Goal: Task Accomplishment & Management: Manage account settings

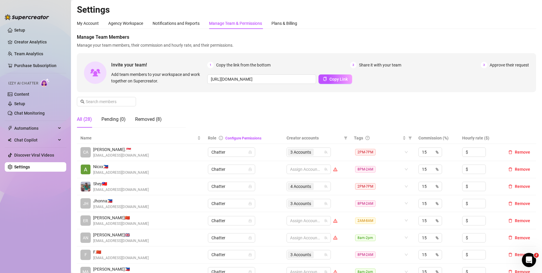
scroll to position [89, 0]
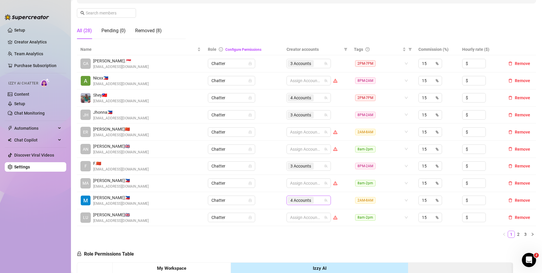
click at [316, 200] on div "4 Accounts" at bounding box center [306, 200] width 36 height 8
click at [284, 235] on ul "1 2 3" at bounding box center [306, 234] width 459 height 7
click at [522, 234] on link "3" at bounding box center [525, 234] width 7 height 7
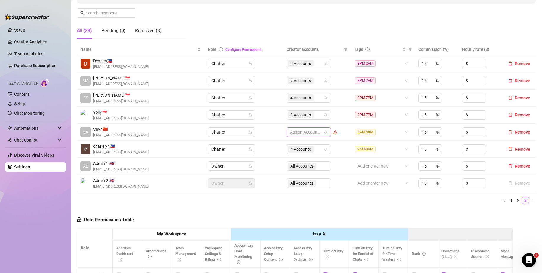
click at [305, 133] on div at bounding box center [306, 132] width 36 height 8
type input "jad"
click at [296, 145] on span "Select tree node" at bounding box center [296, 144] width 5 height 5
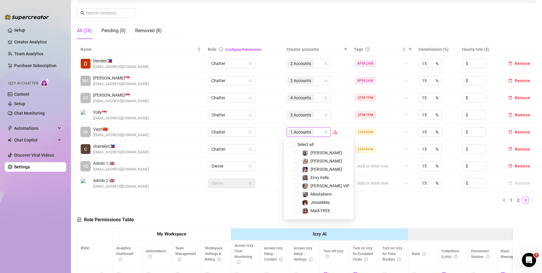
click at [314, 132] on body "Setup Creator Analytics Team Analytics Purchase Subscription Izzy AI Chatter Co…" at bounding box center [271, 136] width 542 height 273
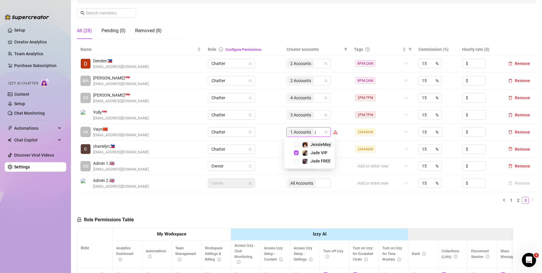
type input "ja"
click at [297, 152] on span "Select tree node" at bounding box center [296, 152] width 5 height 5
type input "va"
click at [297, 145] on span "Select tree node" at bounding box center [296, 144] width 5 height 5
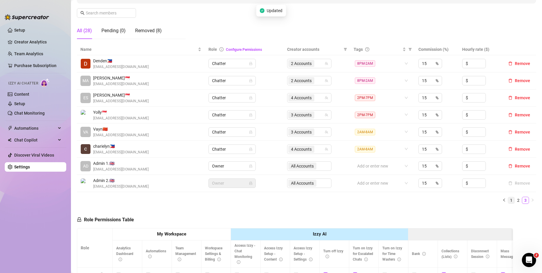
click at [508, 201] on link "1" at bounding box center [511, 200] width 7 height 7
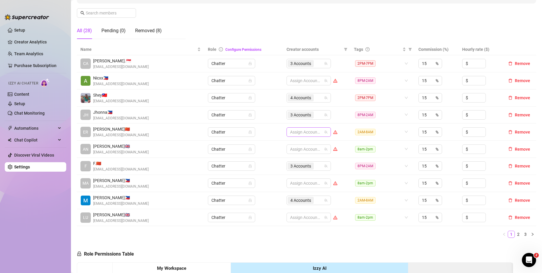
click at [305, 132] on div at bounding box center [306, 132] width 36 height 8
type input "jes"
click at [295, 145] on span "Select tree node" at bounding box center [296, 144] width 5 height 5
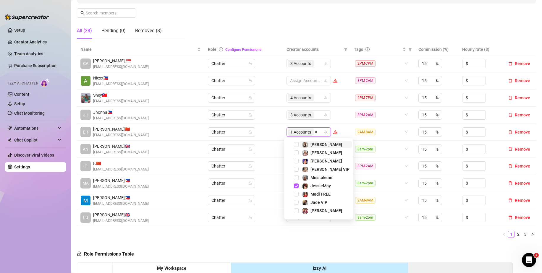
type input "an"
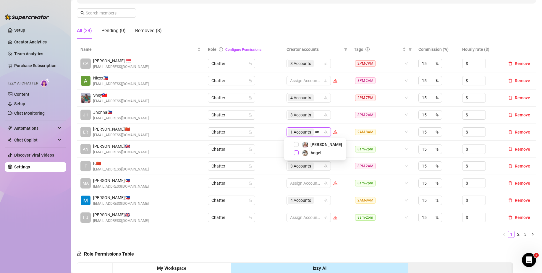
click at [296, 152] on span "Select tree node" at bounding box center [296, 152] width 5 height 5
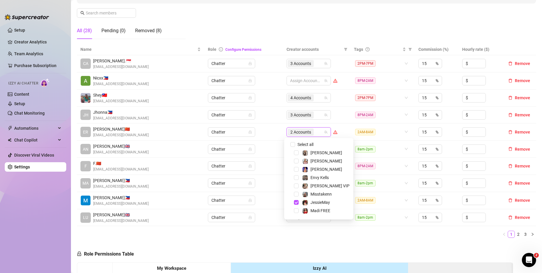
click at [444, 232] on ul "1 2 3" at bounding box center [306, 234] width 459 height 7
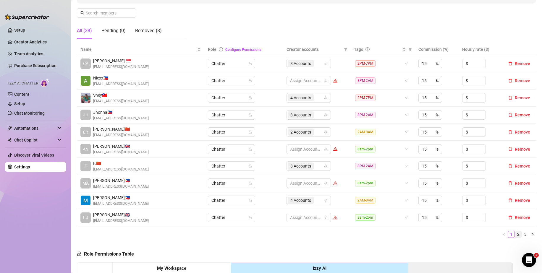
click at [515, 234] on link "2" at bounding box center [518, 234] width 7 height 7
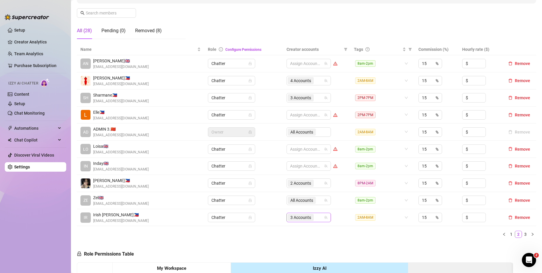
click at [316, 217] on div "3 Accounts" at bounding box center [306, 217] width 36 height 8
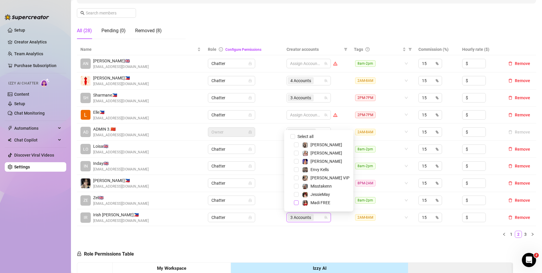
scroll to position [57, 0]
click at [295, 193] on span "Select tree node" at bounding box center [296, 195] width 5 height 5
click at [297, 153] on span "Select tree node" at bounding box center [296, 154] width 5 height 5
click at [296, 162] on span "Select tree node" at bounding box center [296, 162] width 5 height 5
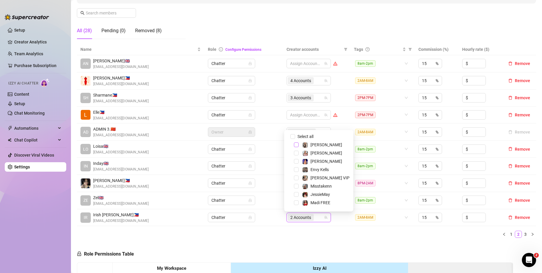
click at [297, 144] on span "Select tree node" at bounding box center [296, 144] width 5 height 5
click at [297, 178] on span "Select tree node" at bounding box center [296, 178] width 5 height 5
click at [335, 240] on div "Name Role Configure Permissions Creator accounts Tags Commission (%) Hourly rat…" at bounding box center [306, 143] width 459 height 199
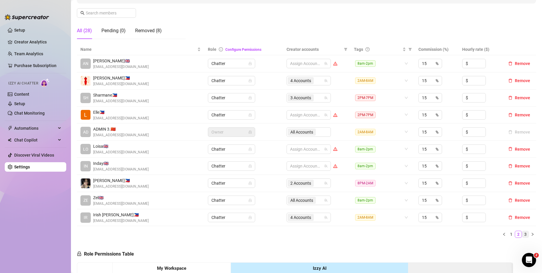
click at [522, 233] on link "3" at bounding box center [525, 234] width 7 height 7
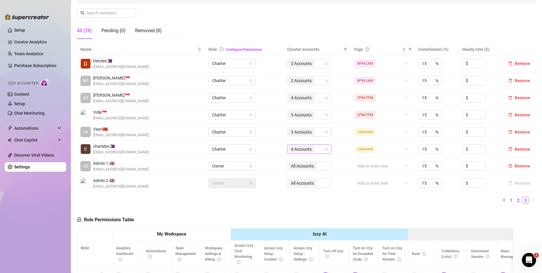
click at [315, 149] on input "search" at bounding box center [315, 149] width 1 height 7
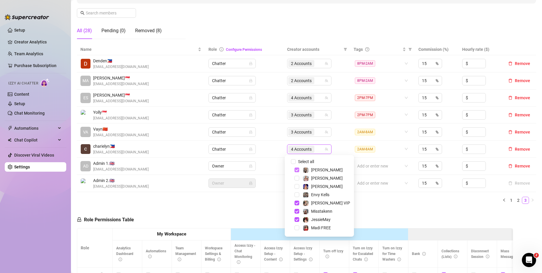
click at [298, 169] on span "Select tree node" at bounding box center [296, 170] width 5 height 5
click at [297, 202] on span "Select tree node" at bounding box center [296, 203] width 5 height 5
click at [298, 212] on span "Select tree node" at bounding box center [296, 211] width 5 height 5
click at [297, 220] on span "Select tree node" at bounding box center [296, 219] width 5 height 5
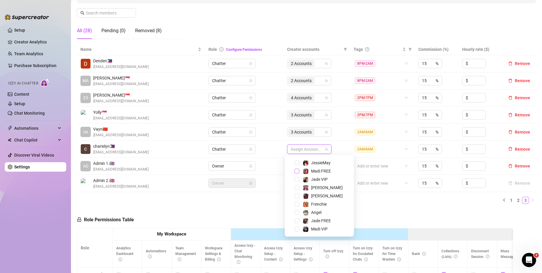
click at [296, 171] on span "Select tree node" at bounding box center [296, 171] width 5 height 5
click at [299, 228] on span "Select tree node" at bounding box center [296, 229] width 5 height 5
click at [296, 195] on span "Select tree node" at bounding box center [296, 194] width 5 height 5
click at [383, 204] on div "Name Role Configure Permissions Creator accounts Tags Commission (%) Hourly rat…" at bounding box center [306, 126] width 459 height 165
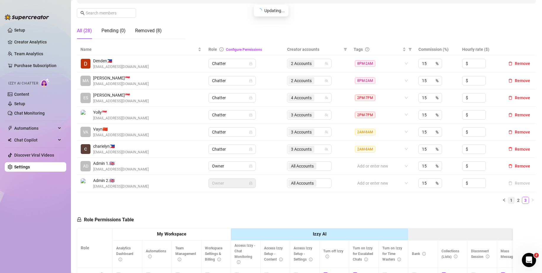
click at [508, 199] on link "1" at bounding box center [511, 200] width 7 height 7
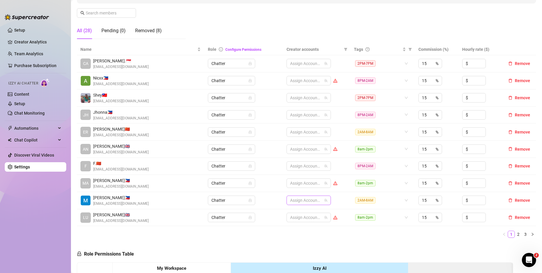
click at [302, 202] on div at bounding box center [306, 200] width 36 height 8
click at [515, 234] on link "2" at bounding box center [518, 234] width 7 height 7
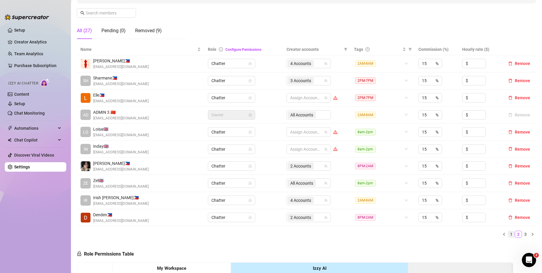
click at [508, 235] on link "1" at bounding box center [511, 234] width 7 height 7
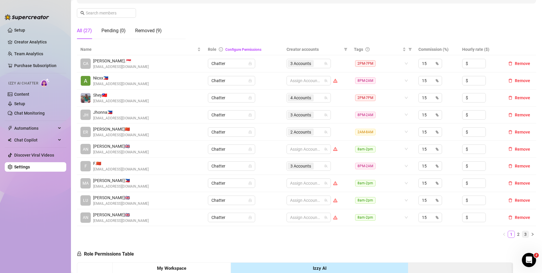
click at [522, 235] on link "3" at bounding box center [525, 234] width 7 height 7
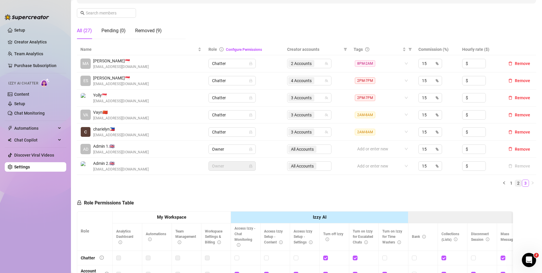
click at [515, 184] on link "2" at bounding box center [518, 183] width 7 height 7
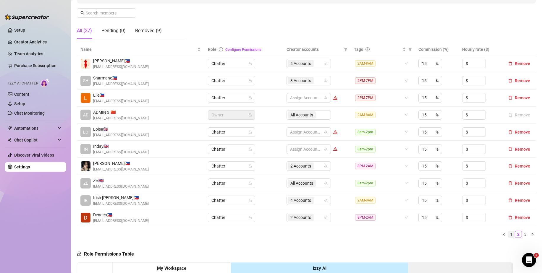
click at [508, 233] on link "1" at bounding box center [511, 234] width 7 height 7
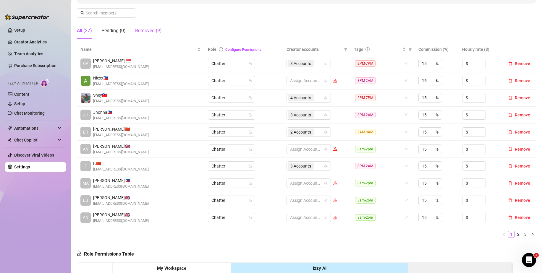
click at [140, 30] on div "Removed (9)" at bounding box center [148, 30] width 27 height 7
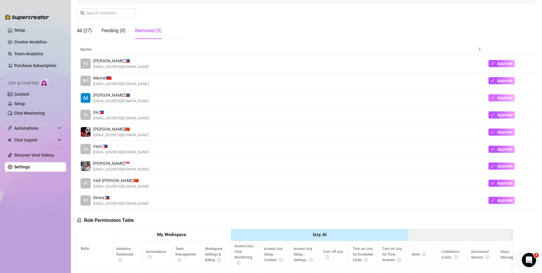
click at [493, 101] on button "Approve" at bounding box center [501, 97] width 26 height 7
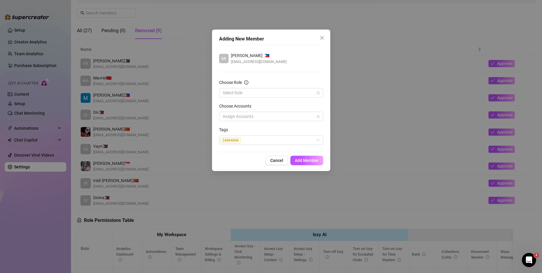
drag, startPoint x: 307, startPoint y: 161, endPoint x: 275, endPoint y: 98, distance: 70.1
click at [277, 103] on div "Adding New Member MI [PERSON_NAME] 🇵🇭 [EMAIL_ADDRESS][DOMAIN_NAME] Choose Role …" at bounding box center [271, 101] width 118 height 142
click at [273, 89] on input "Choose Role" at bounding box center [269, 92] width 92 height 9
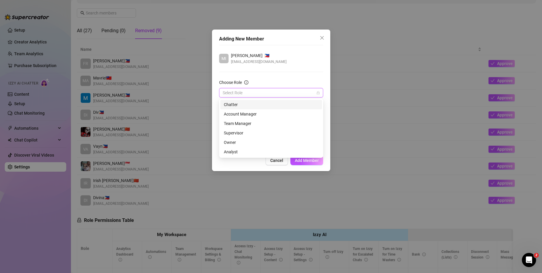
click at [262, 106] on div "Chatter" at bounding box center [271, 104] width 95 height 7
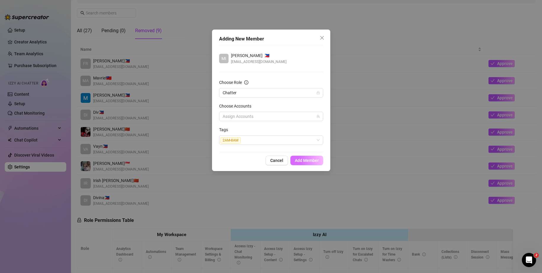
click at [304, 162] on span "Add Member" at bounding box center [307, 160] width 24 height 5
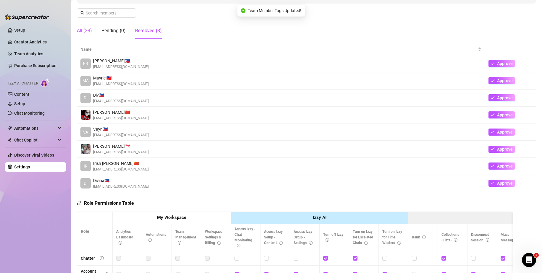
click at [81, 31] on div "All (28)" at bounding box center [84, 30] width 15 height 7
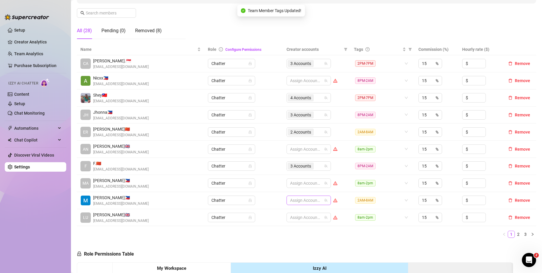
click at [301, 203] on div at bounding box center [306, 200] width 36 height 8
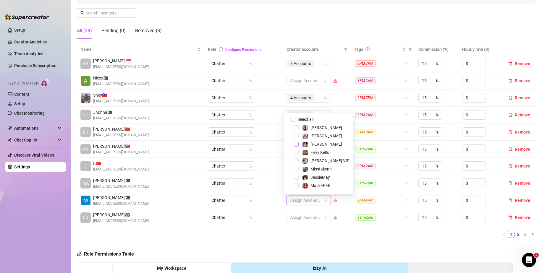
click at [297, 145] on span "Select tree node" at bounding box center [296, 144] width 5 height 5
click at [297, 169] on span "Select tree node" at bounding box center [296, 169] width 5 height 5
click at [297, 137] on span "Select tree node" at bounding box center [296, 136] width 5 height 5
click at [369, 242] on div "Name Role Configure Permissions Creator accounts Tags Commission (%) Hourly rat…" at bounding box center [306, 143] width 459 height 199
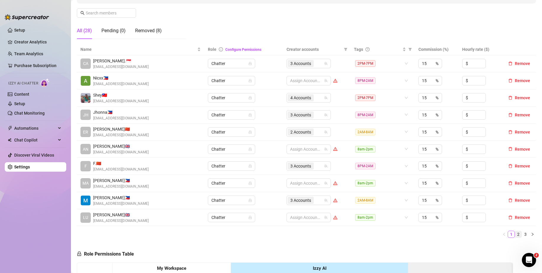
click at [515, 235] on link "2" at bounding box center [518, 234] width 7 height 7
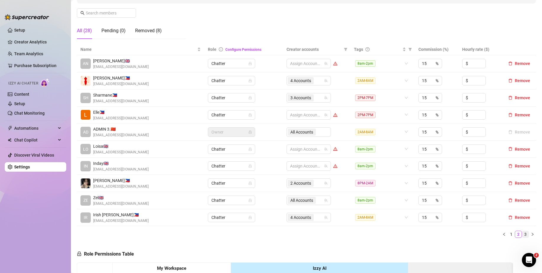
click at [522, 234] on link "3" at bounding box center [525, 234] width 7 height 7
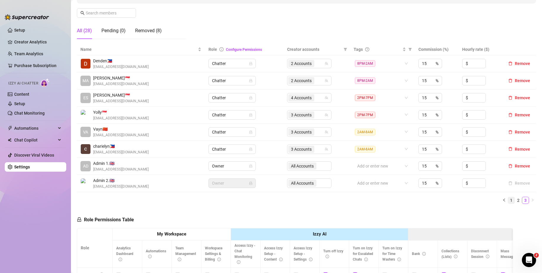
click at [508, 200] on link "1" at bounding box center [511, 200] width 7 height 7
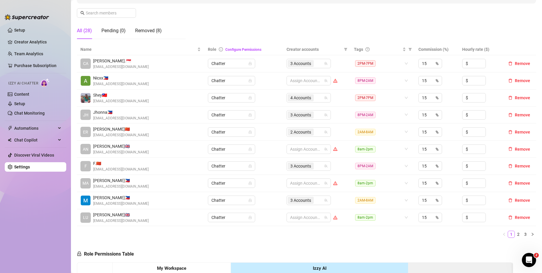
click at [281, 240] on div "Name Role Configure Permissions Creator accounts Tags Commission (%) Hourly rat…" at bounding box center [306, 143] width 459 height 199
click at [43, 127] on span "Automations" at bounding box center [35, 128] width 42 height 9
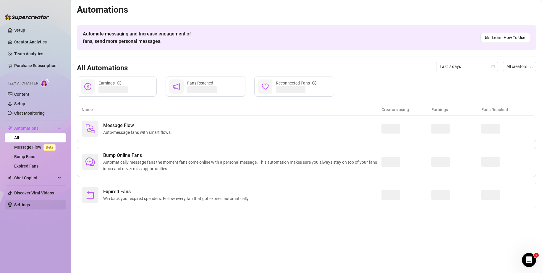
click at [30, 205] on link "Settings" at bounding box center [22, 205] width 16 height 5
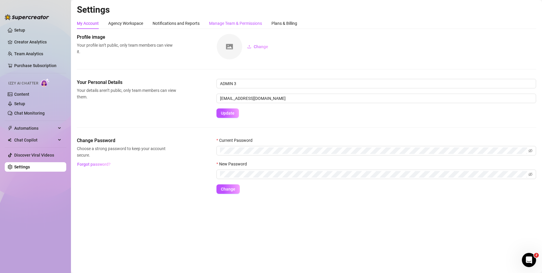
click at [239, 21] on div "Manage Team & Permissions" at bounding box center [235, 23] width 53 height 7
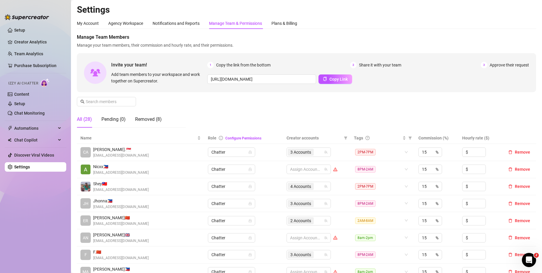
scroll to position [89, 0]
